Goal: Information Seeking & Learning: Learn about a topic

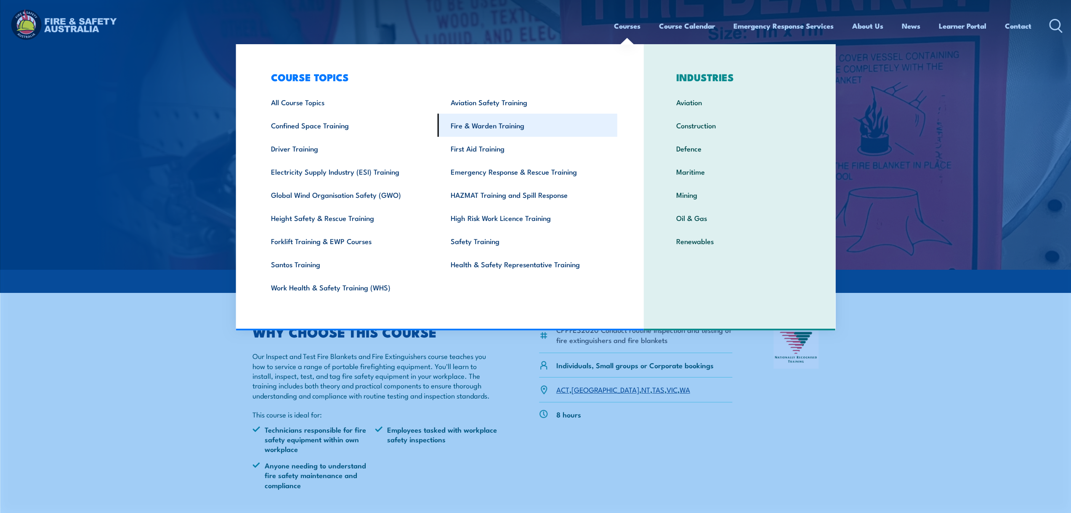
click at [493, 129] on link "Fire & Warden Training" at bounding box center [528, 125] width 180 height 23
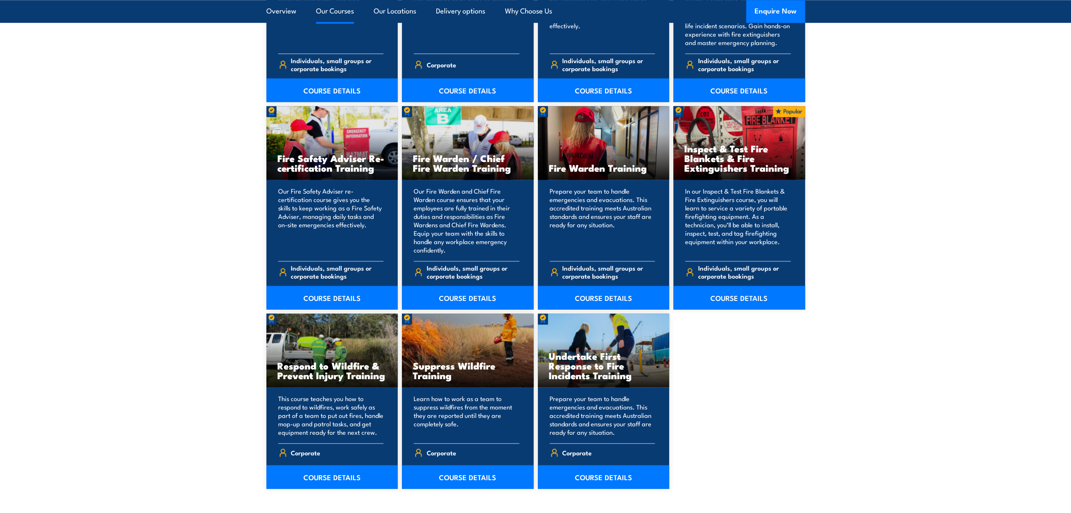
scroll to position [1052, 0]
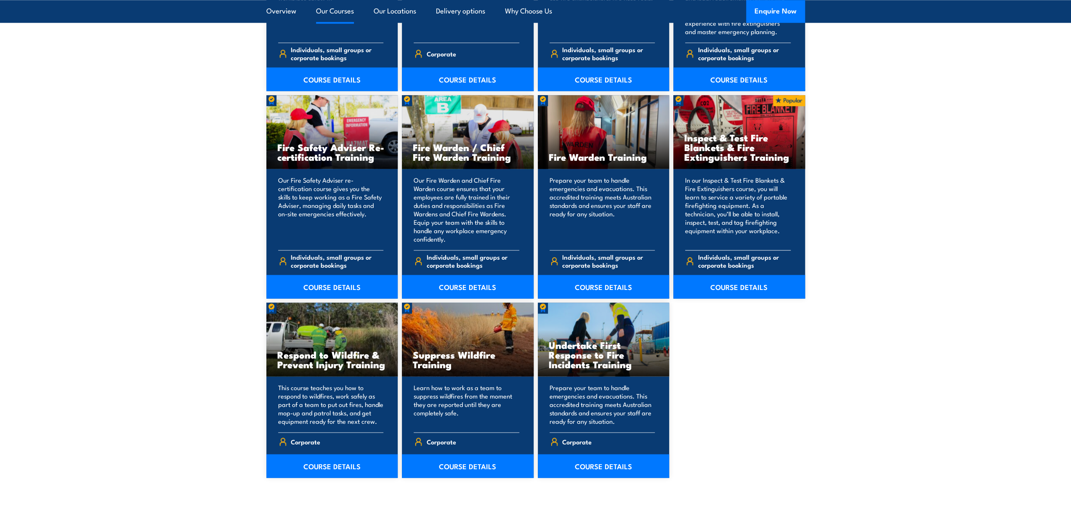
drag, startPoint x: 708, startPoint y: 138, endPoint x: 717, endPoint y: 131, distance: 10.8
click at [708, 138] on h3 "Inspect & Test Fire Blankets & Fire Extinguishers Training" at bounding box center [739, 147] width 110 height 29
click at [729, 253] on span "Individuals, small groups or corporate bookings" at bounding box center [744, 261] width 93 height 16
click at [727, 286] on link "COURSE DETAILS" at bounding box center [739, 287] width 132 height 24
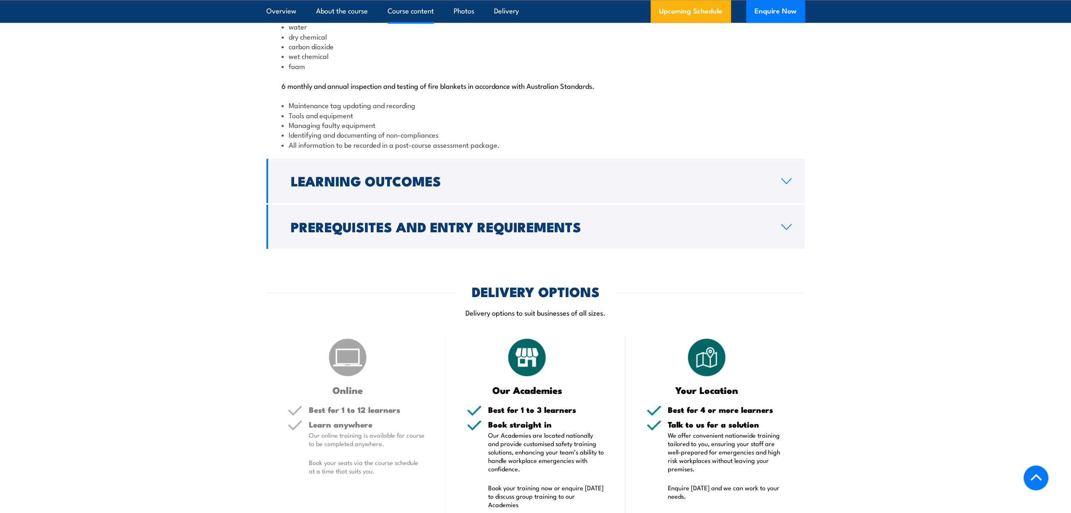
scroll to position [926, 0]
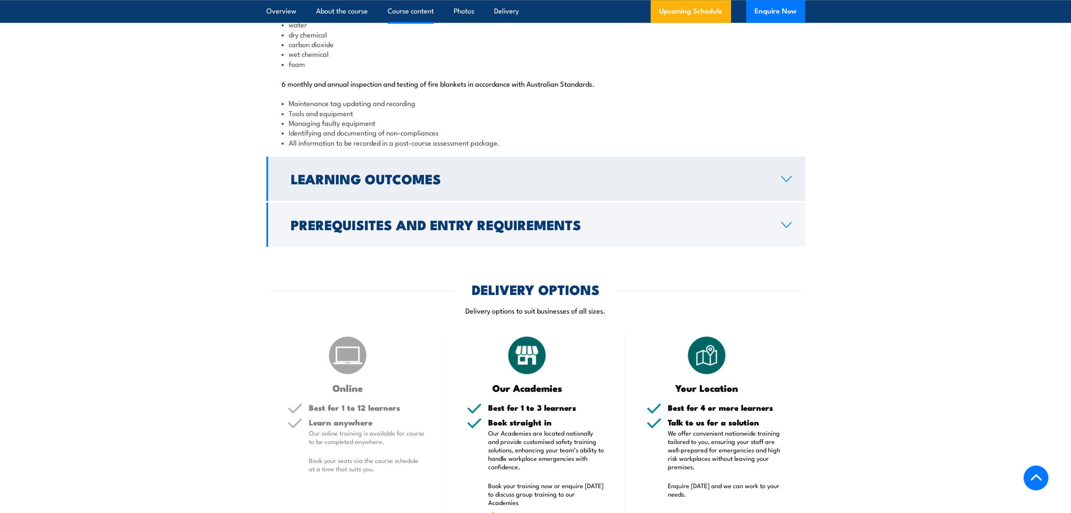
click at [679, 187] on link "Learning Outcomes" at bounding box center [535, 179] width 539 height 44
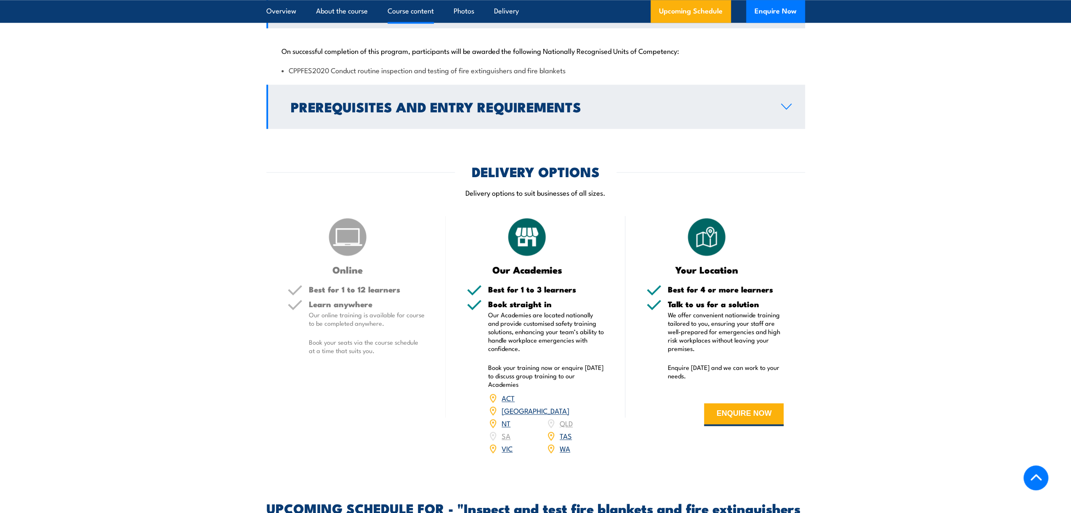
click at [682, 122] on link "Prerequisites and Entry Requirements" at bounding box center [535, 107] width 539 height 44
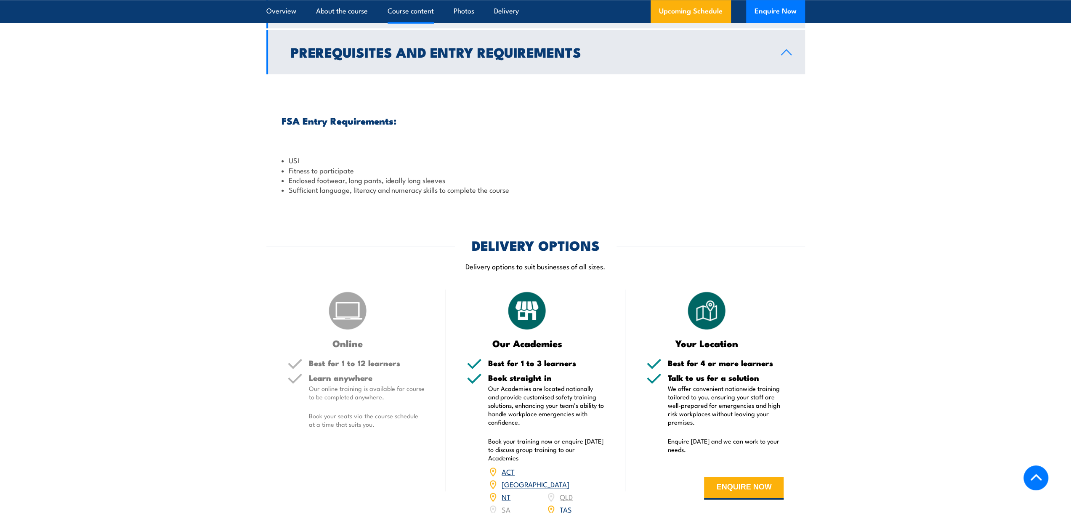
click at [689, 28] on link "Learning Outcomes" at bounding box center [535, 6] width 539 height 44
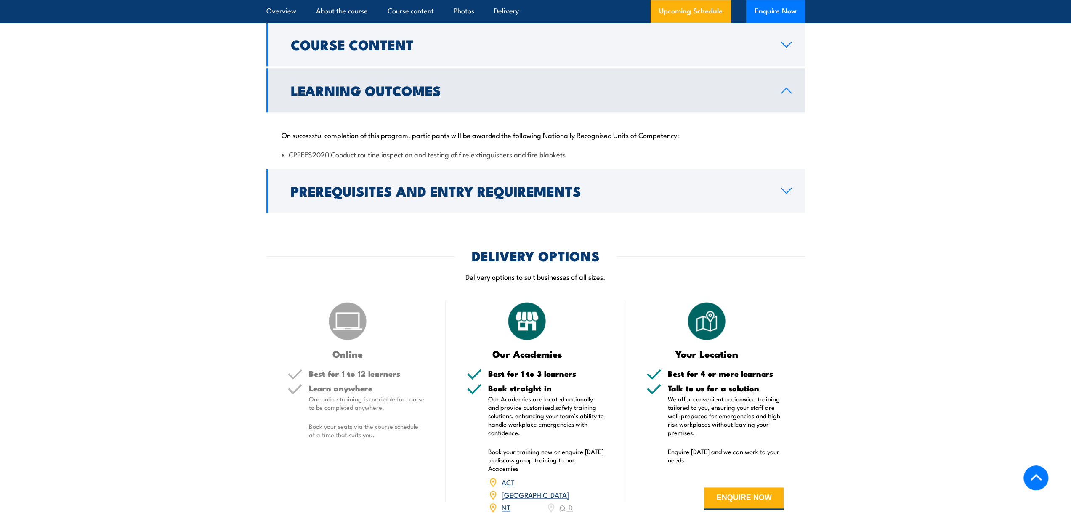
scroll to position [547, 0]
